Goal: Information Seeking & Learning: Learn about a topic

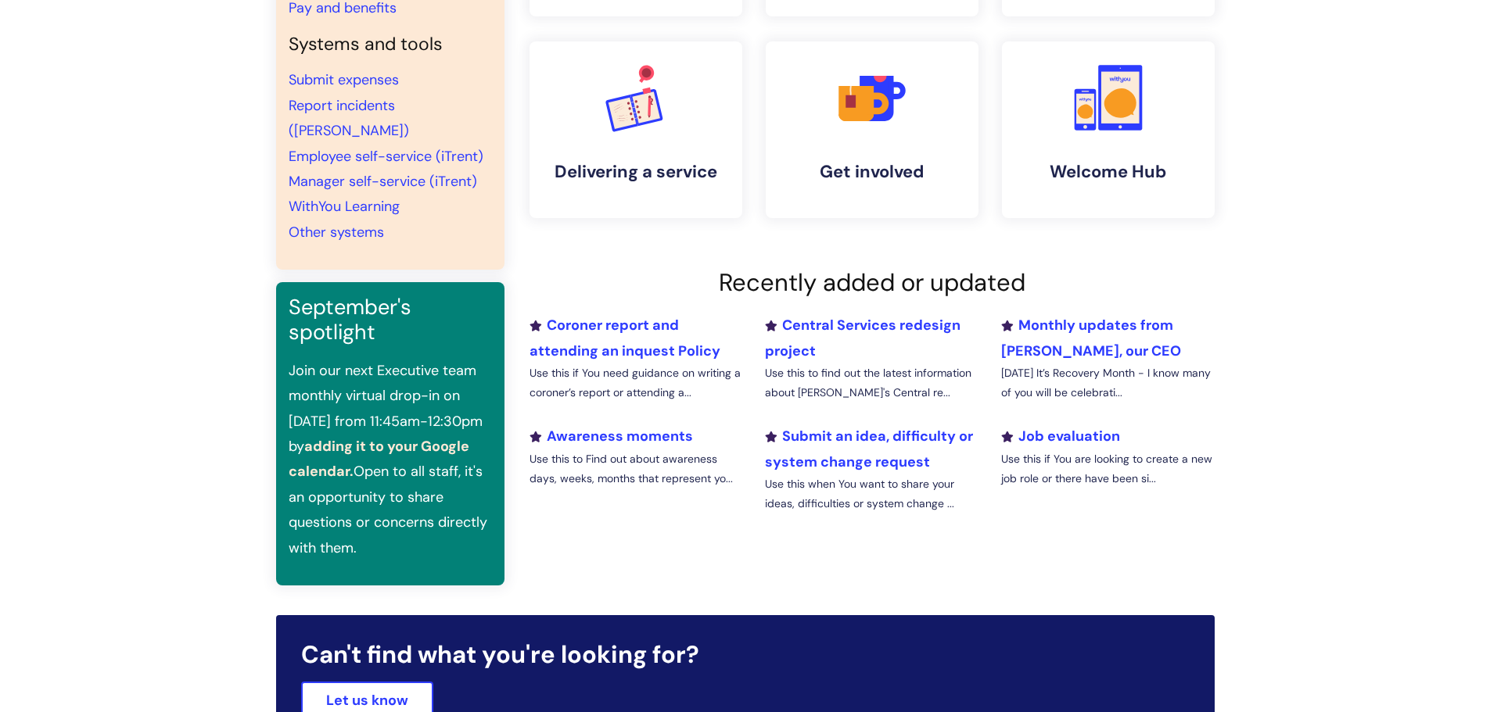
scroll to position [391, 0]
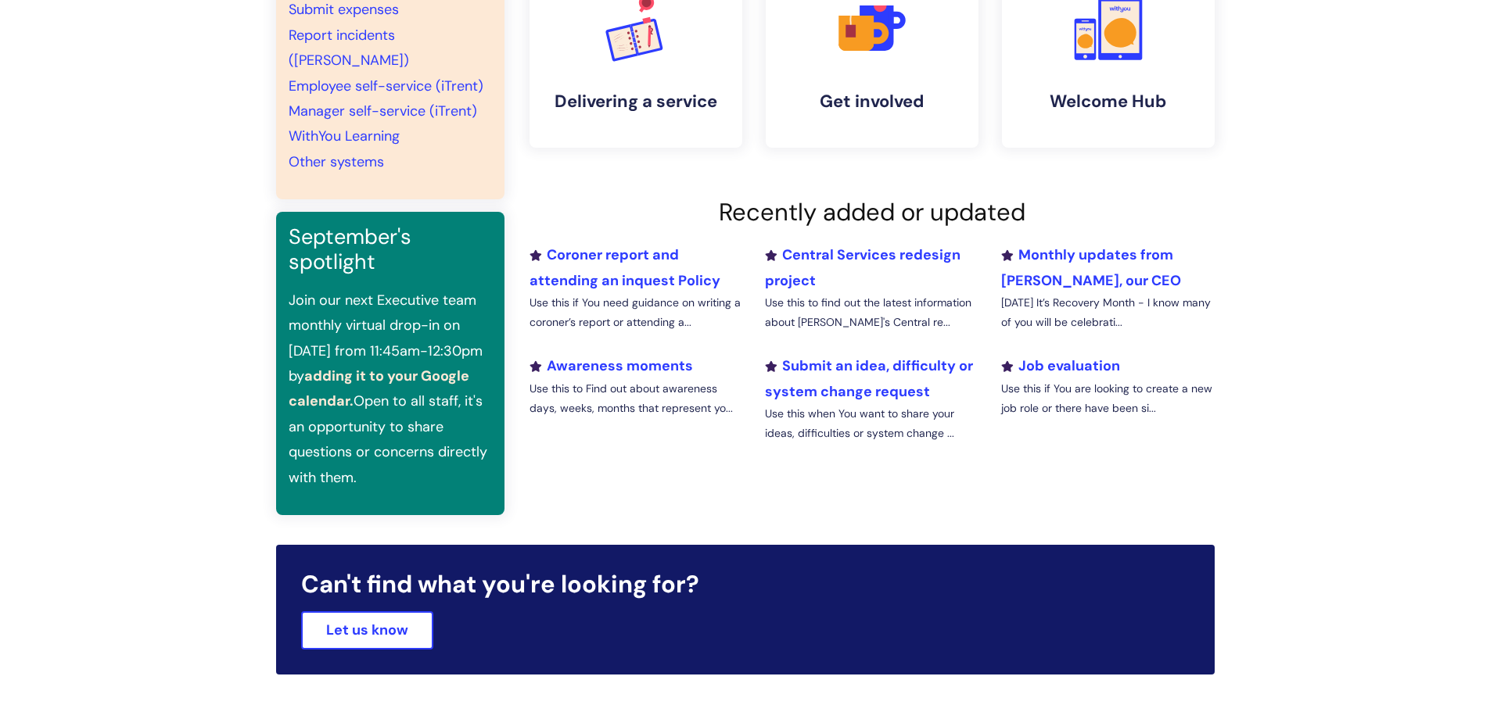
click at [1087, 351] on ul "Coroner report and attending an inquest Policy Use this if You need guidance on…" at bounding box center [872, 353] width 709 height 222
click at [1081, 364] on link "Job evaluation" at bounding box center [1060, 366] width 119 height 19
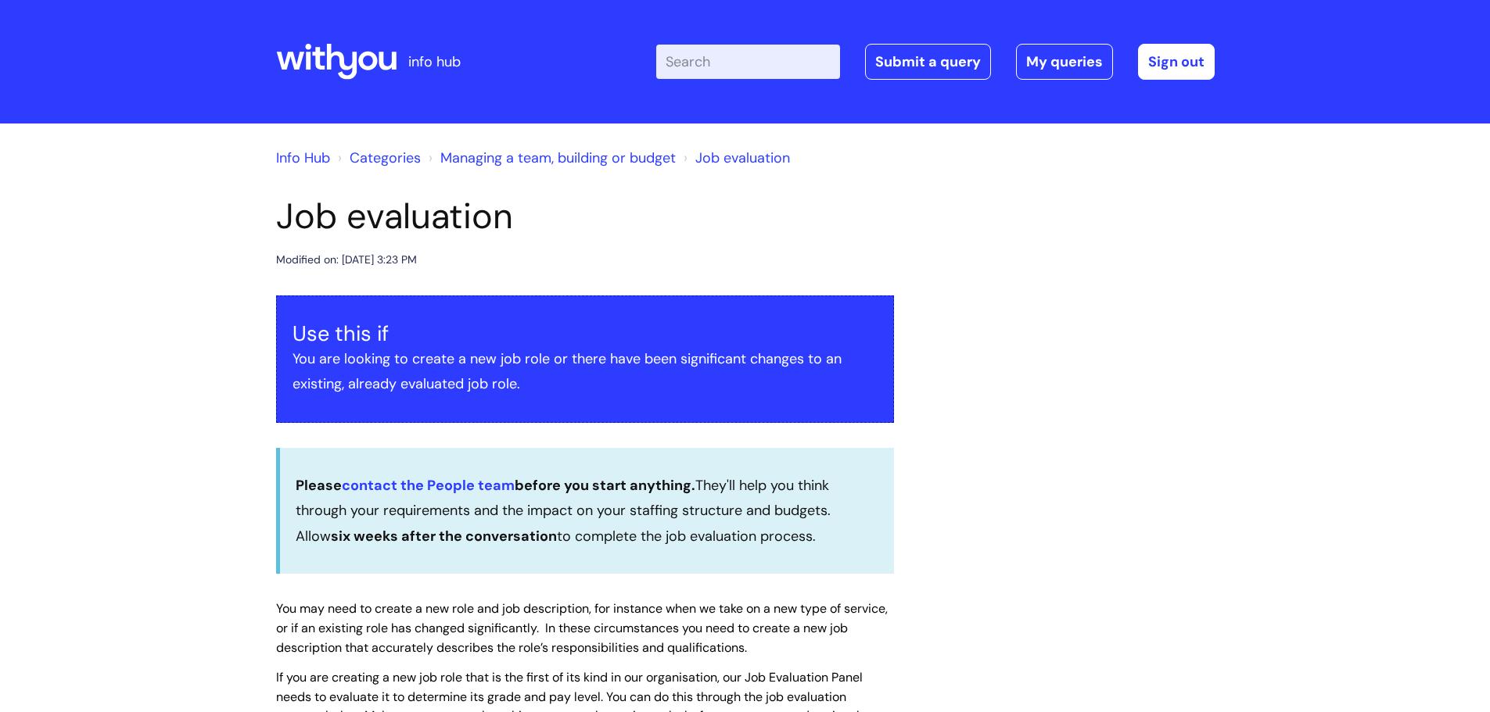
click at [349, 68] on icon at bounding box center [341, 62] width 30 height 36
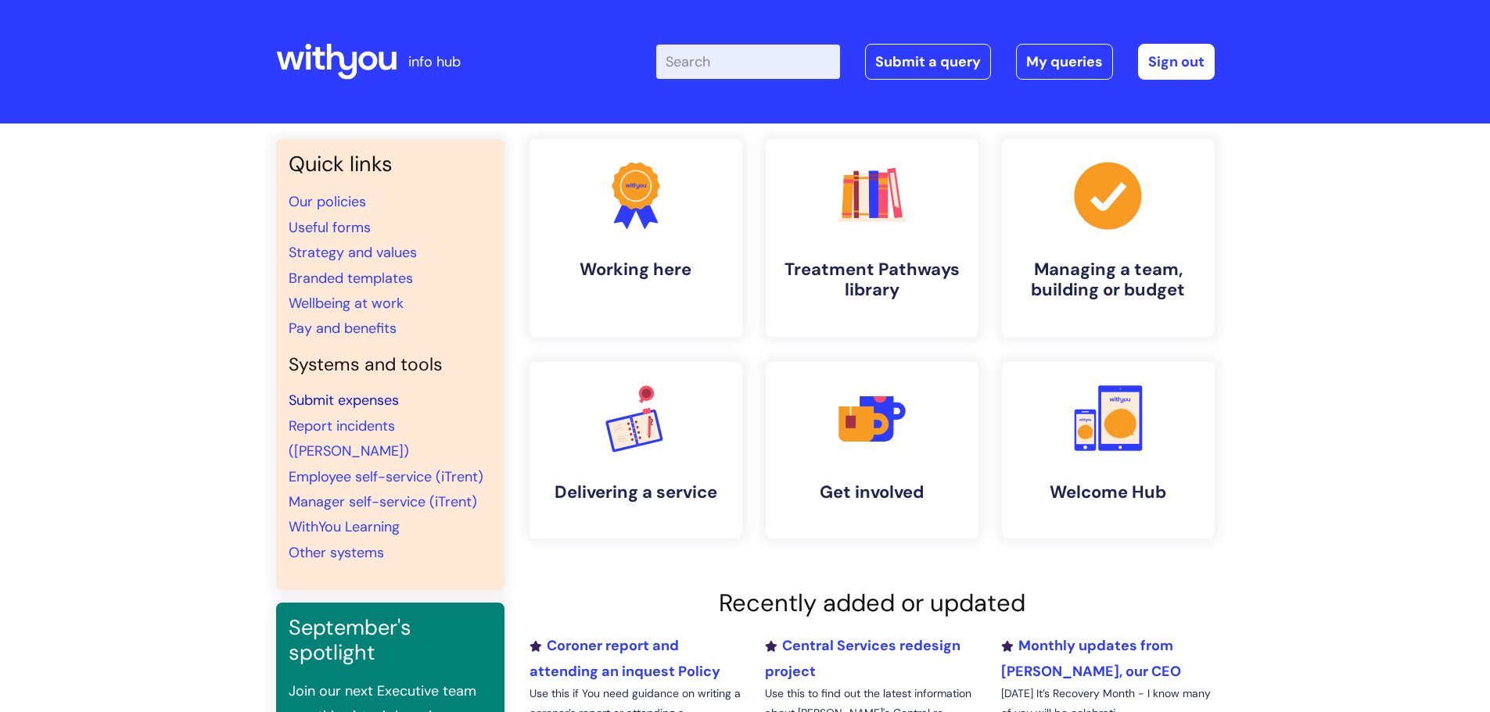
click at [344, 404] on link "Submit expenses" at bounding box center [344, 400] width 110 height 19
click at [631, 284] on link ".cls-1{fill:#f89b22;}.cls-1,.cls-2,.cls-3{stroke-width:0px;}.cls-2{fill:#2d3cff…" at bounding box center [635, 238] width 216 height 201
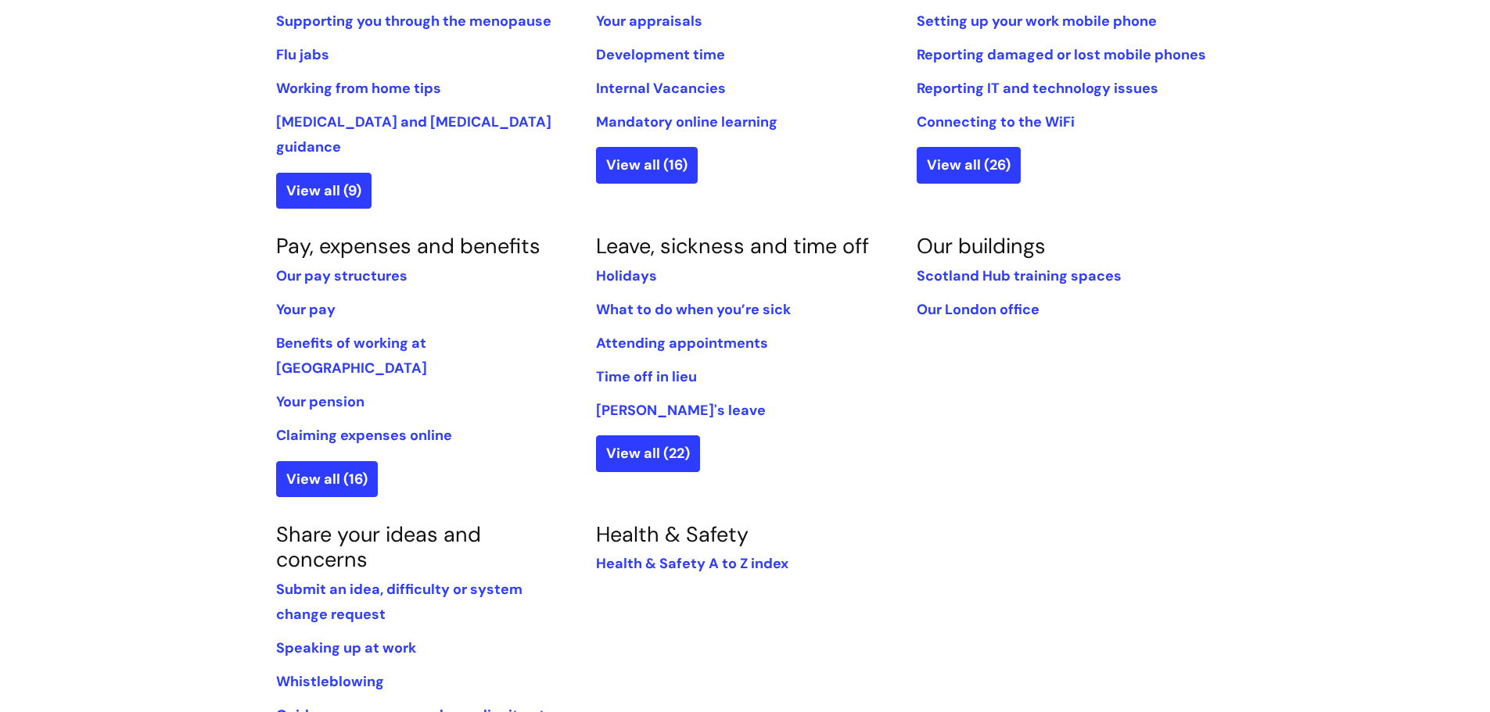
scroll to position [938, 0]
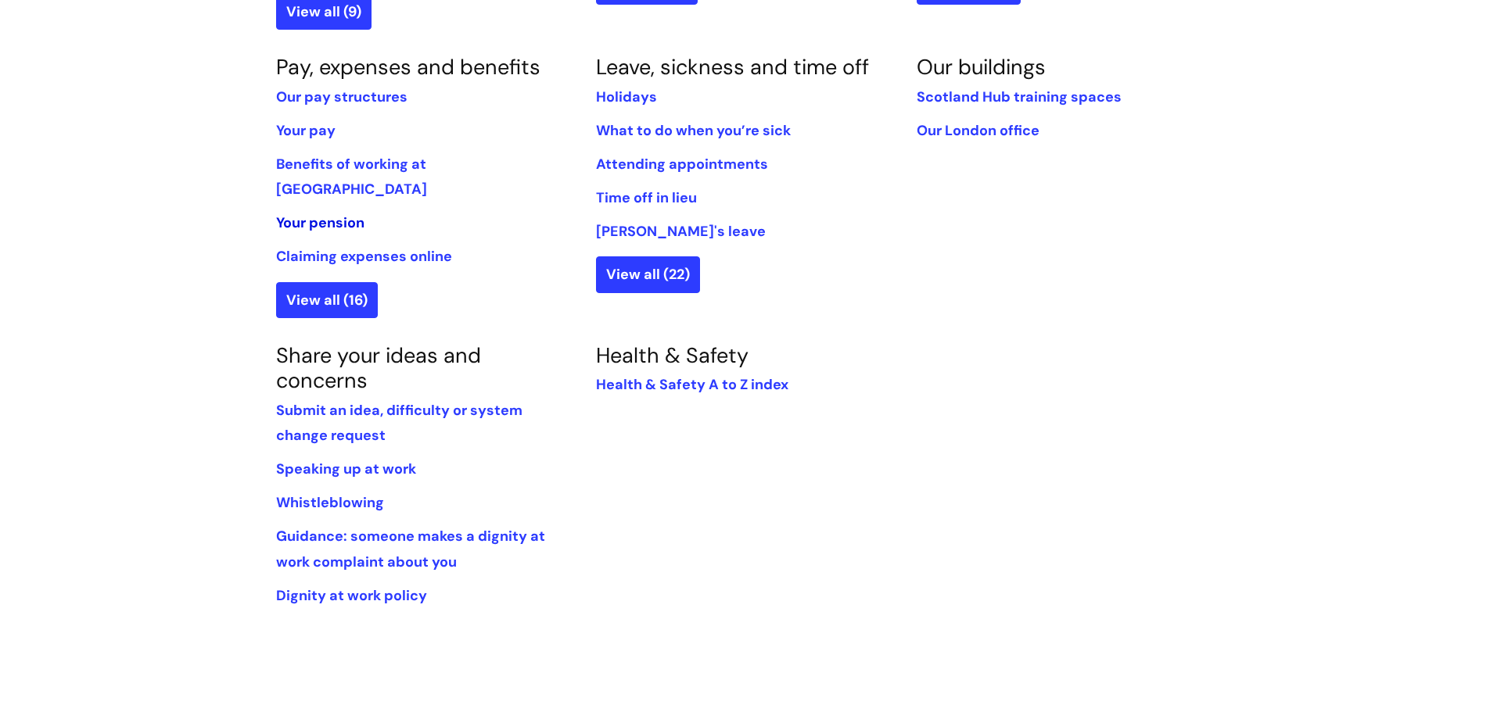
click at [329, 213] on link "Your pension" at bounding box center [320, 222] width 88 height 19
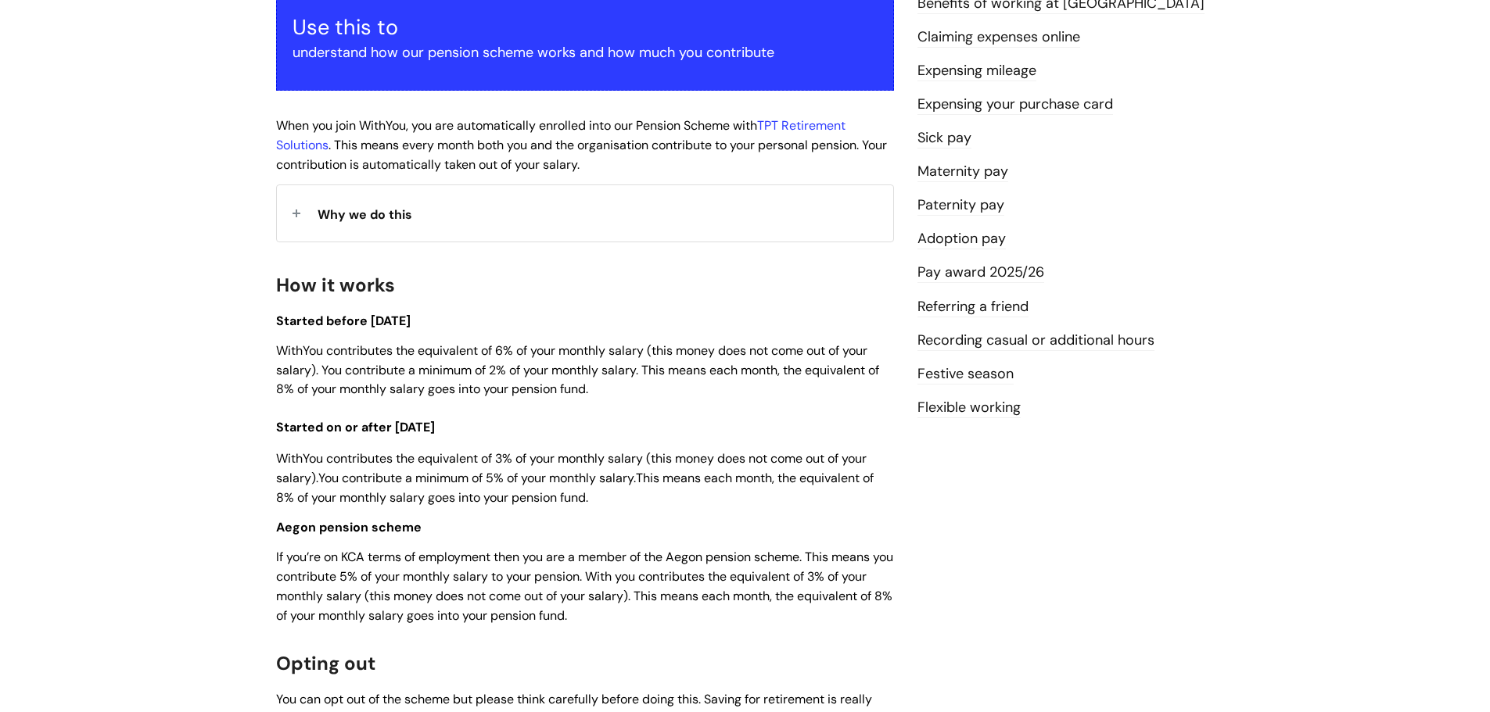
scroll to position [313, 0]
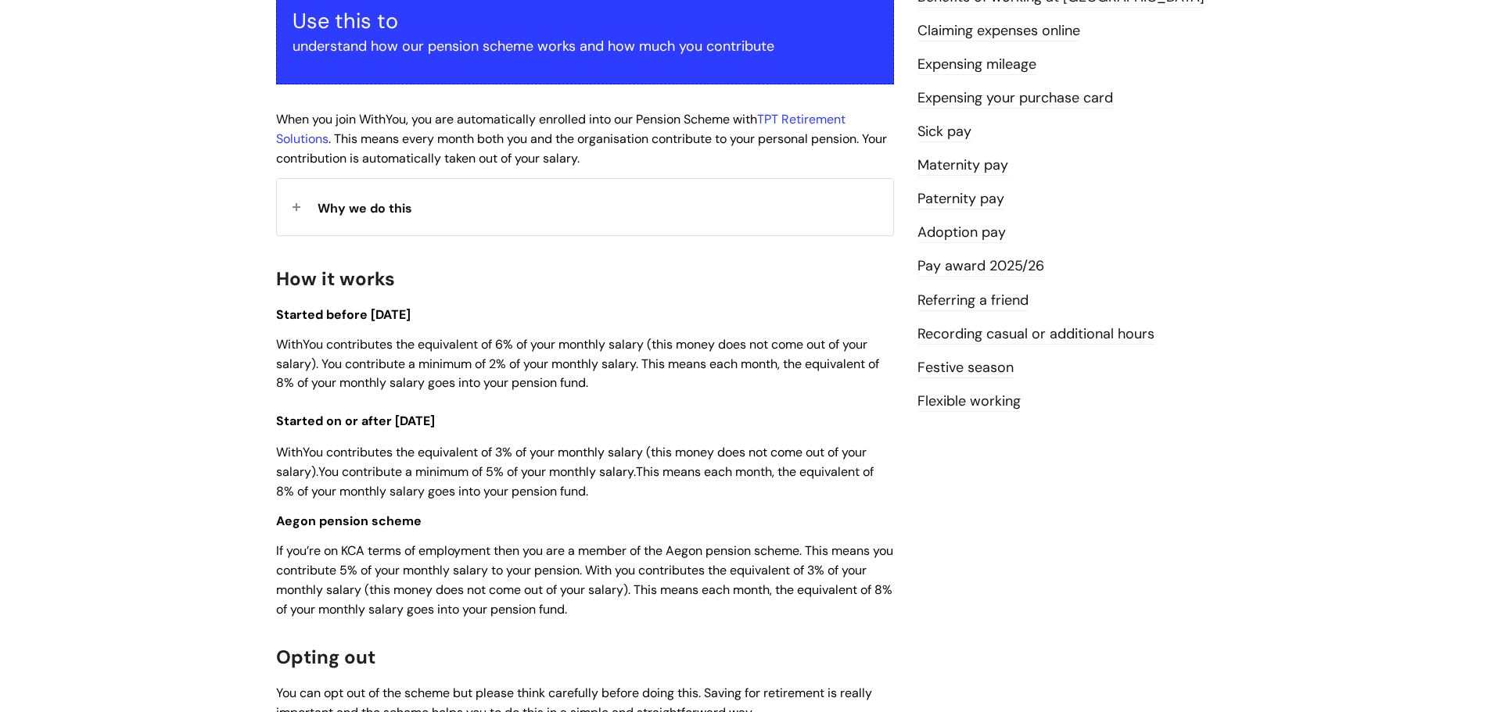
click at [296, 192] on div "Why we do this" at bounding box center [585, 207] width 616 height 56
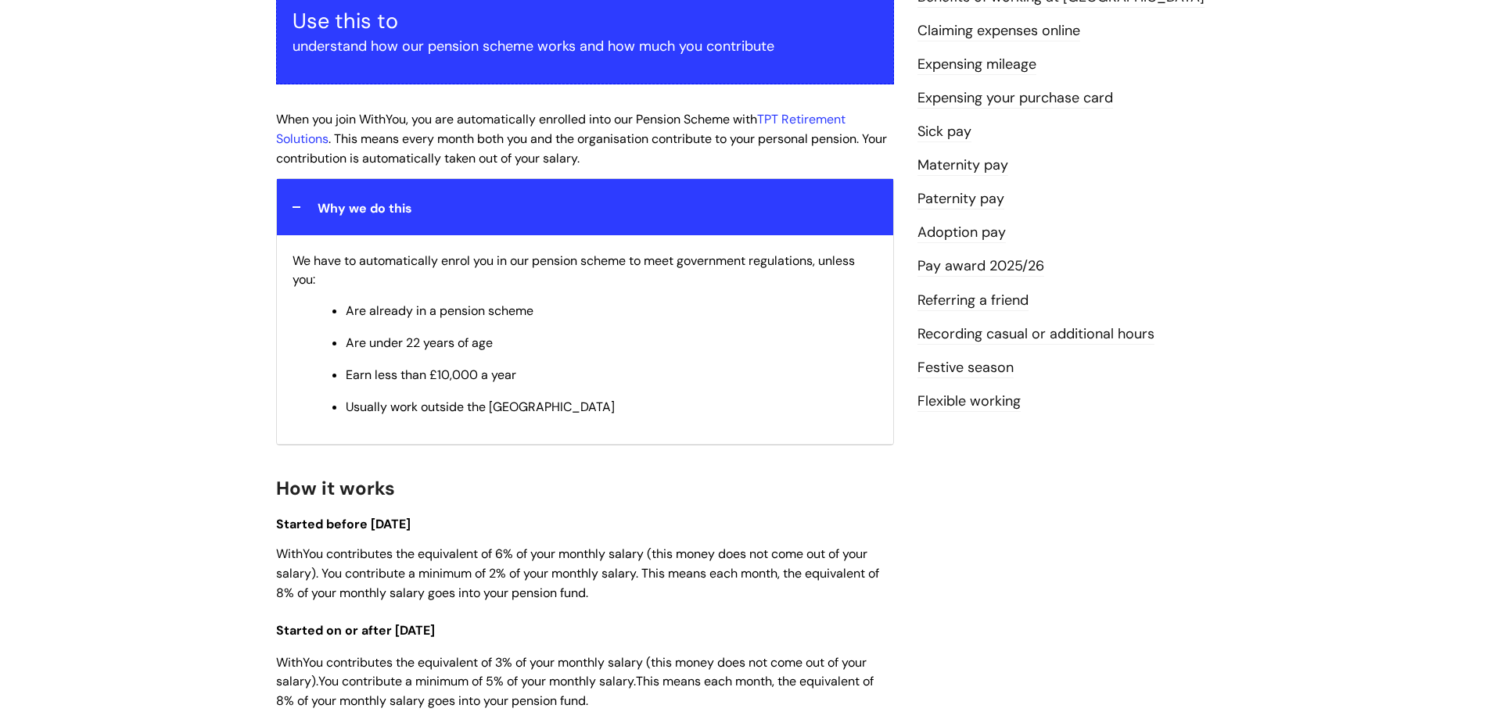
click at [296, 192] on div "Why we do this" at bounding box center [585, 207] width 616 height 56
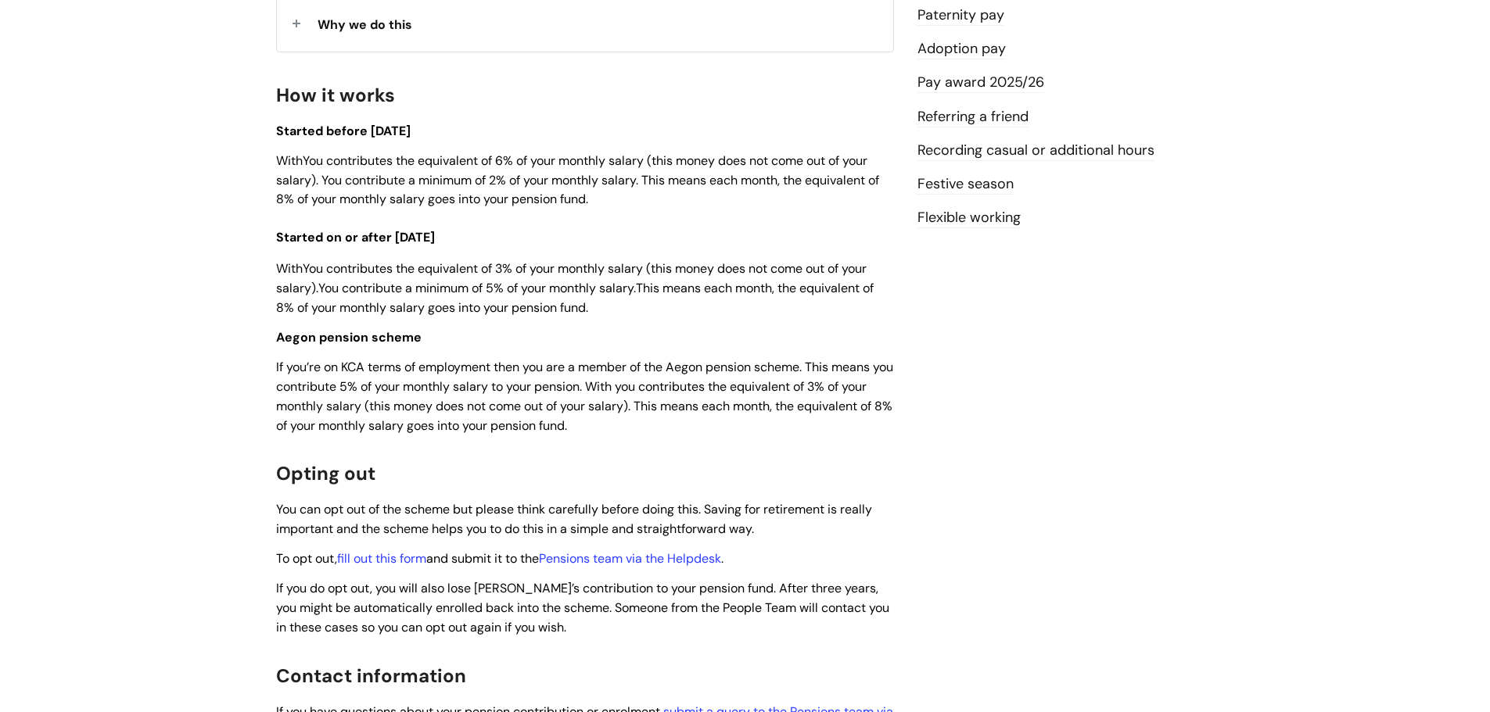
scroll to position [469, 0]
